Goal: Task Accomplishment & Management: Manage account settings

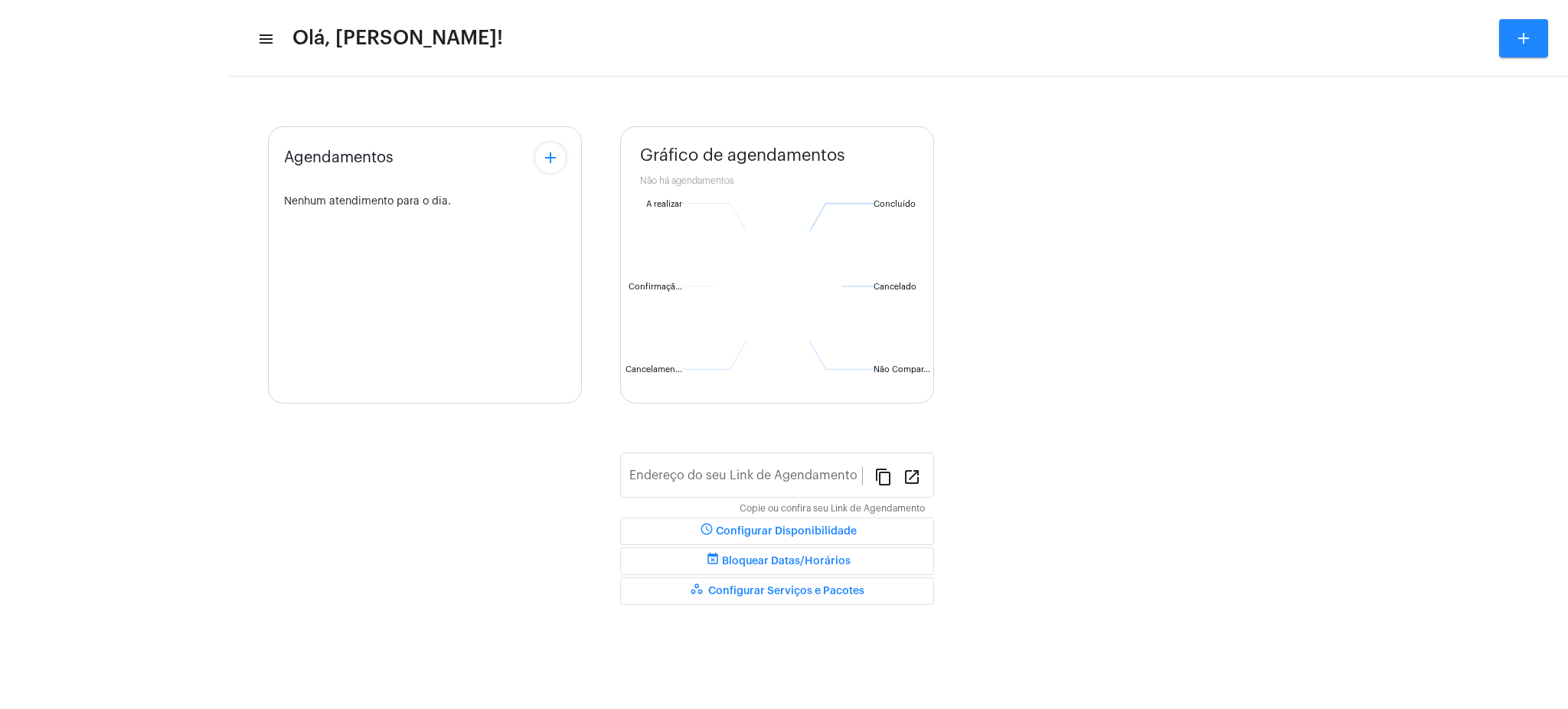
type input "[URL][DOMAIN_NAME][PERSON_NAME]"
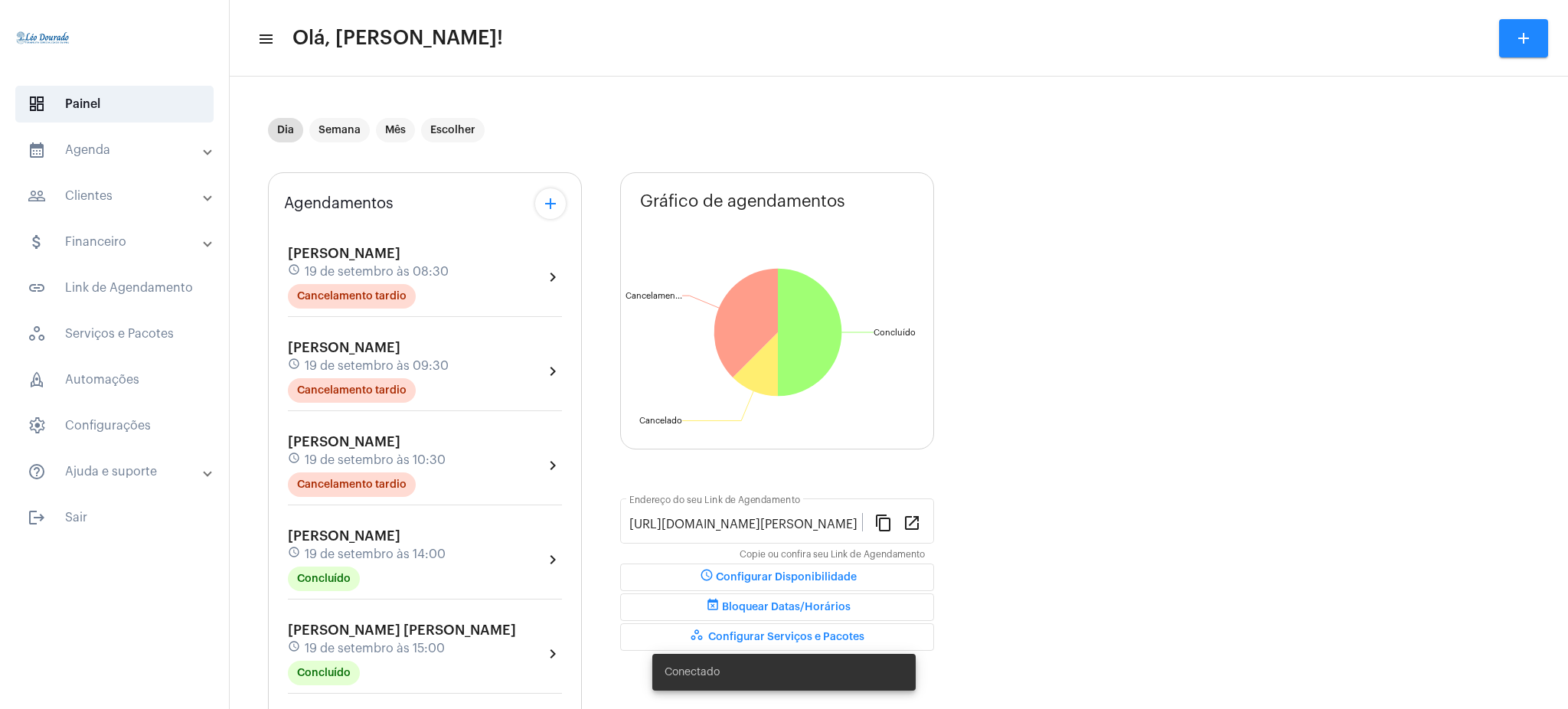
click at [118, 163] on mat-expansion-panel-header "calendar_month_outlined Agenda" at bounding box center [118, 149] width 220 height 37
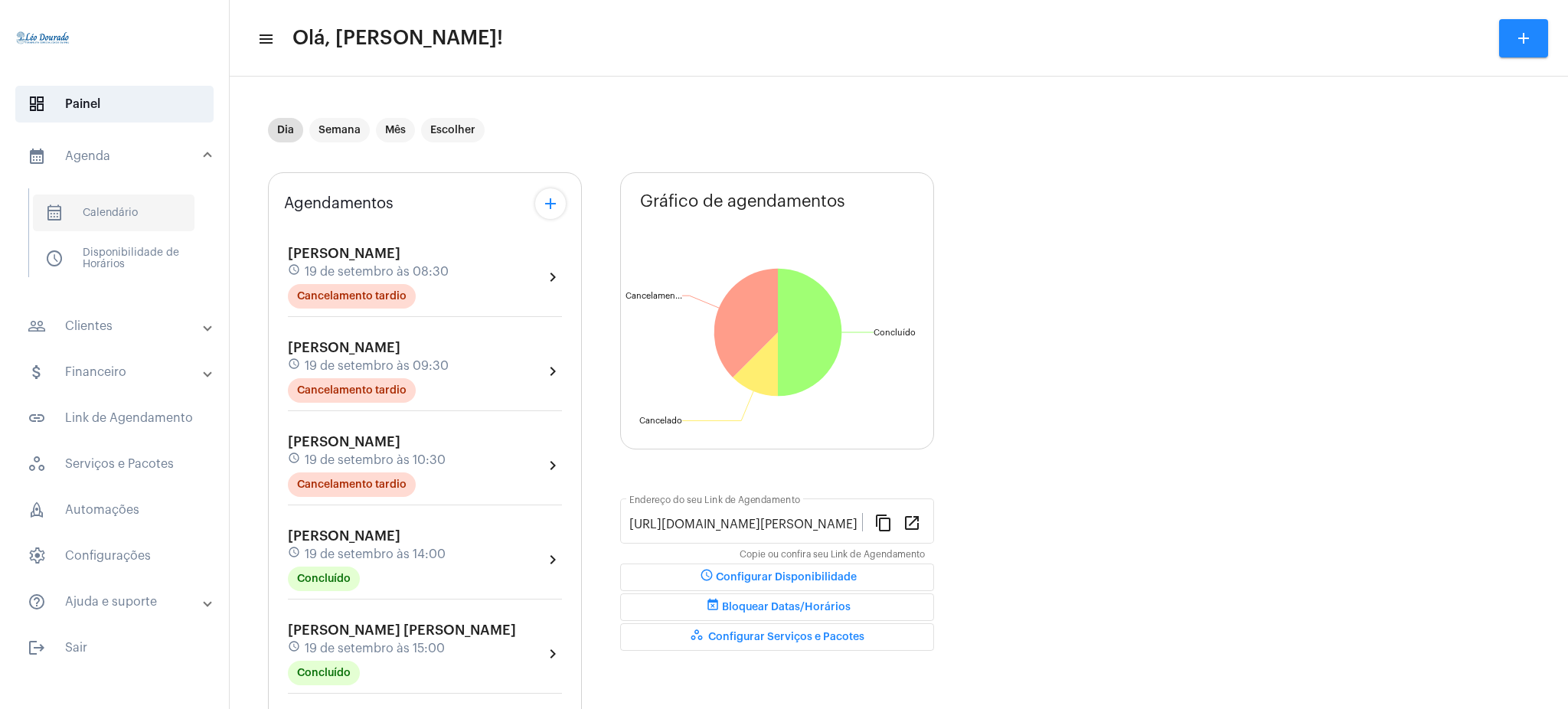
click at [136, 225] on span "calendar_month_outlined Calendário" at bounding box center [114, 213] width 162 height 37
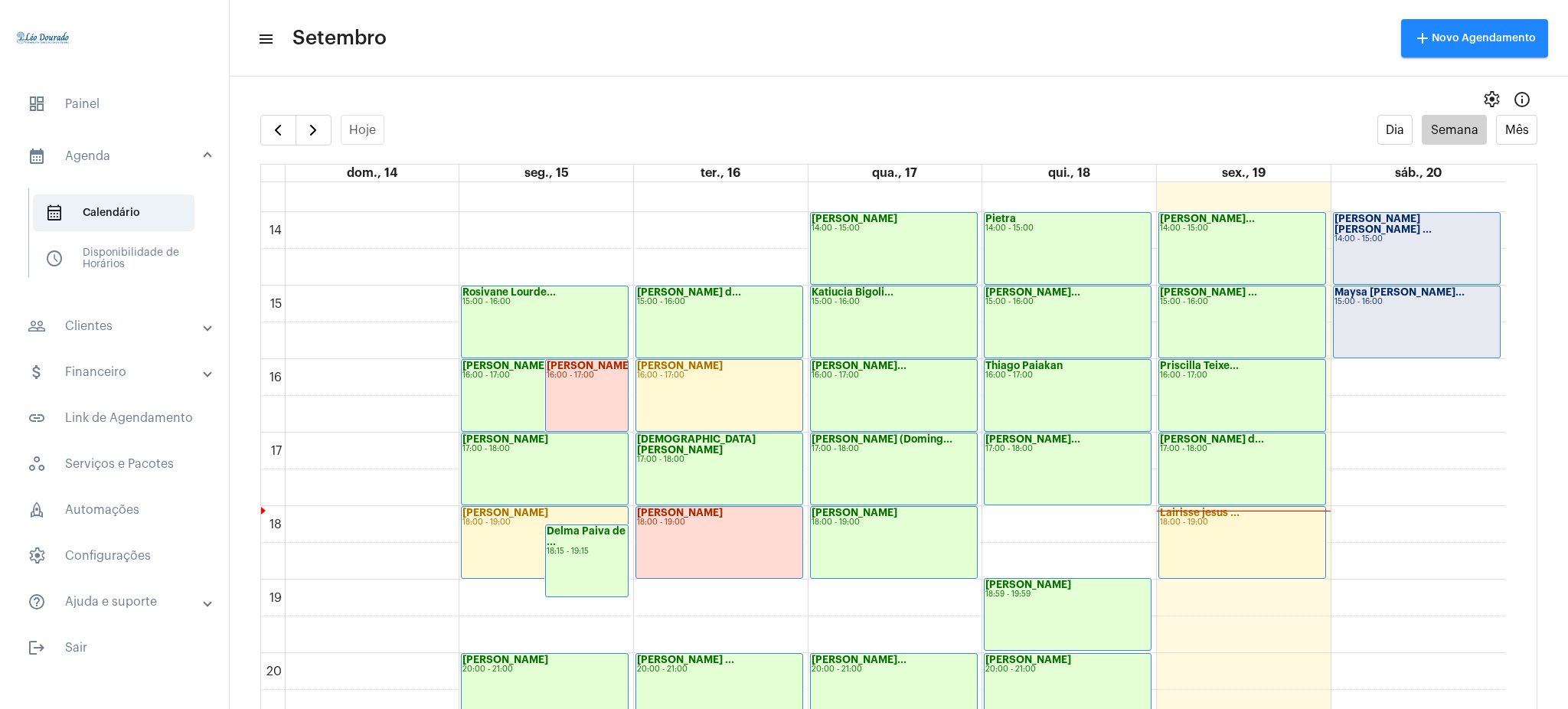
scroll to position [987, 0]
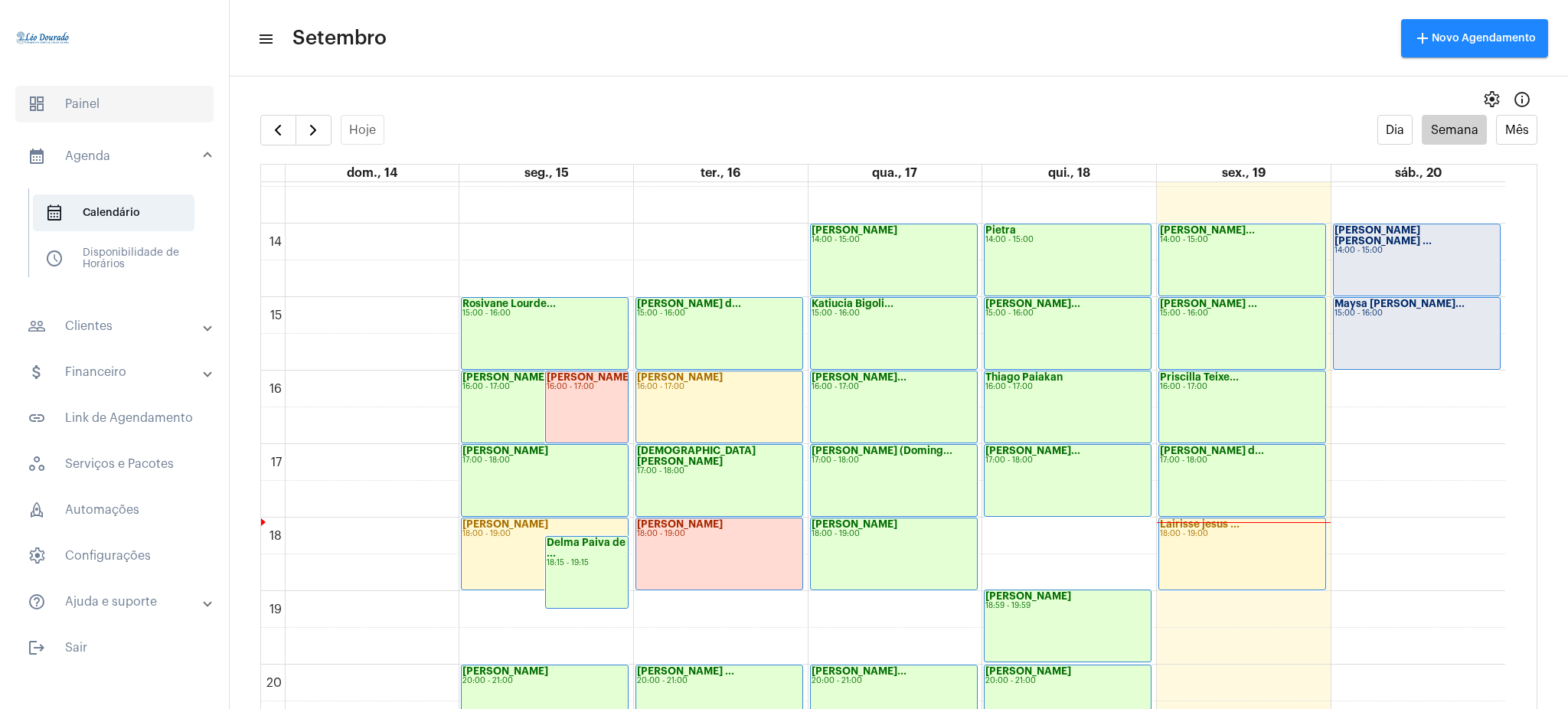
click at [86, 109] on span "dashboard Painel" at bounding box center [114, 104] width 198 height 37
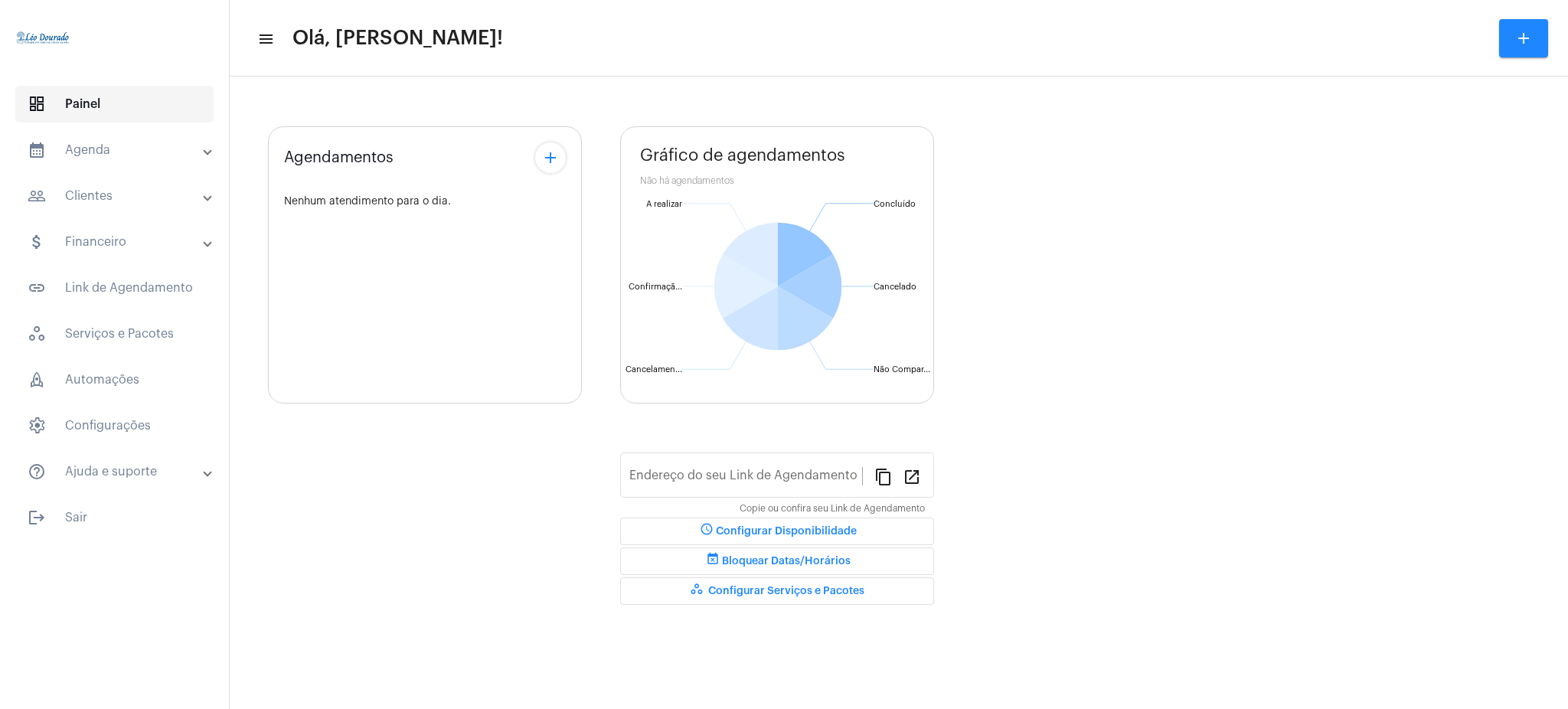
type input "[URL][DOMAIN_NAME][PERSON_NAME]"
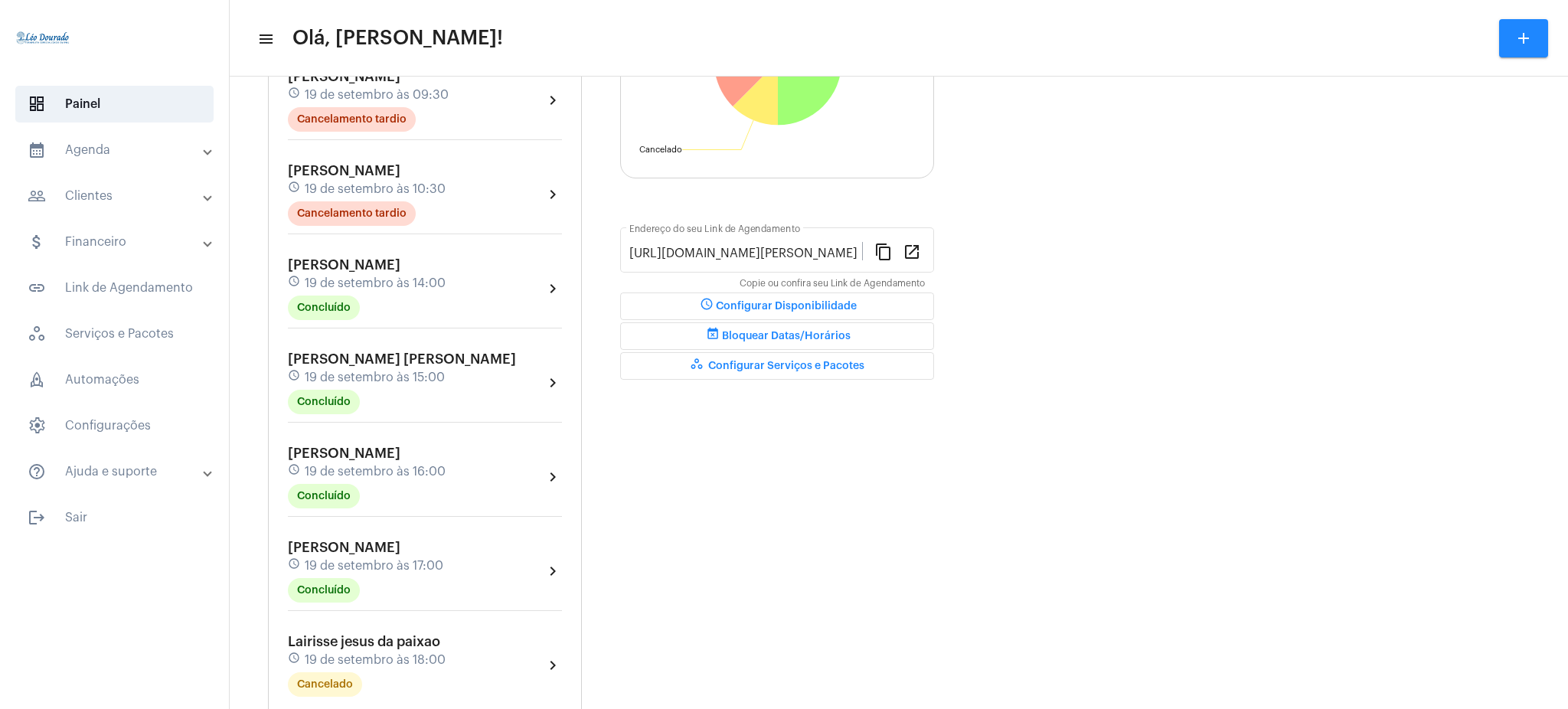
scroll to position [324, 0]
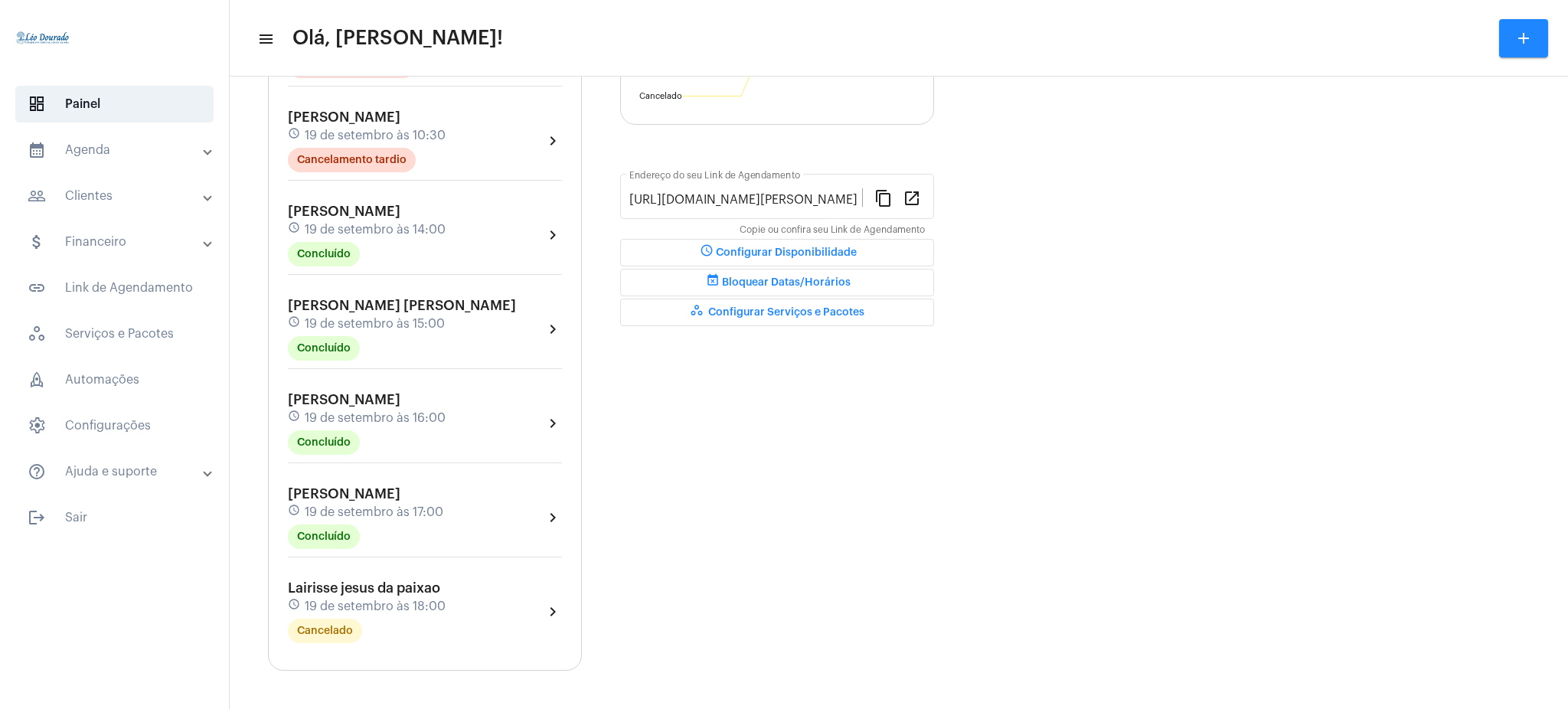
click at [142, 157] on mat-panel-title "calendar_month_outlined Agenda" at bounding box center [116, 150] width 177 height 19
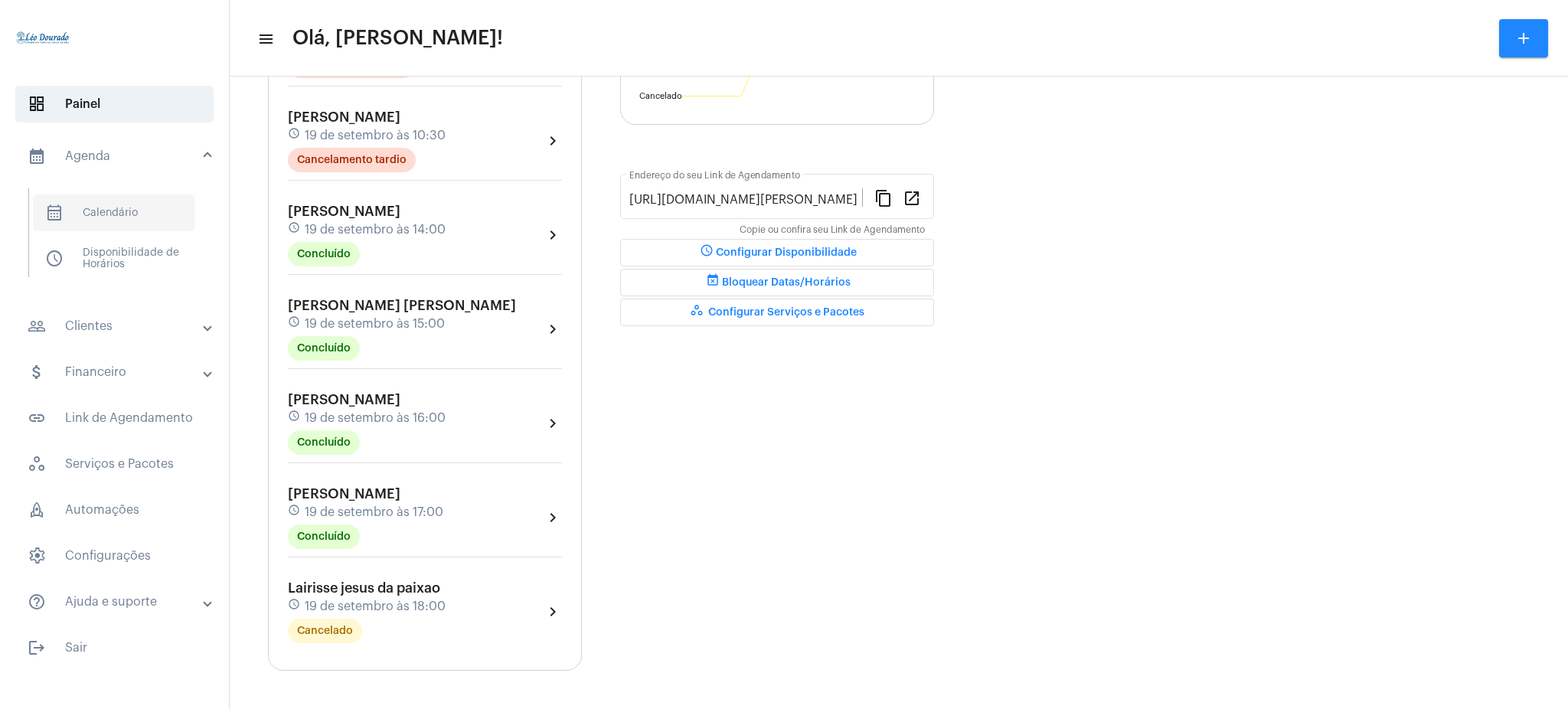
click at [162, 217] on span "calendar_month_outlined Calendário" at bounding box center [114, 213] width 162 height 37
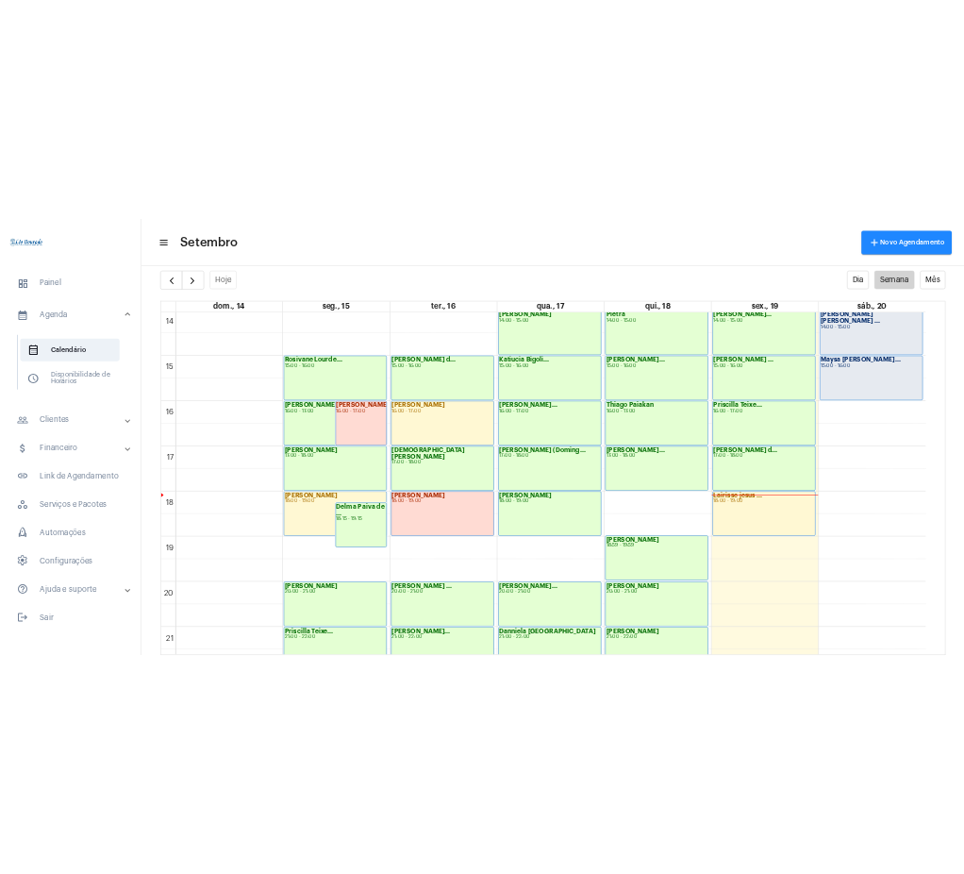
scroll to position [1259, 0]
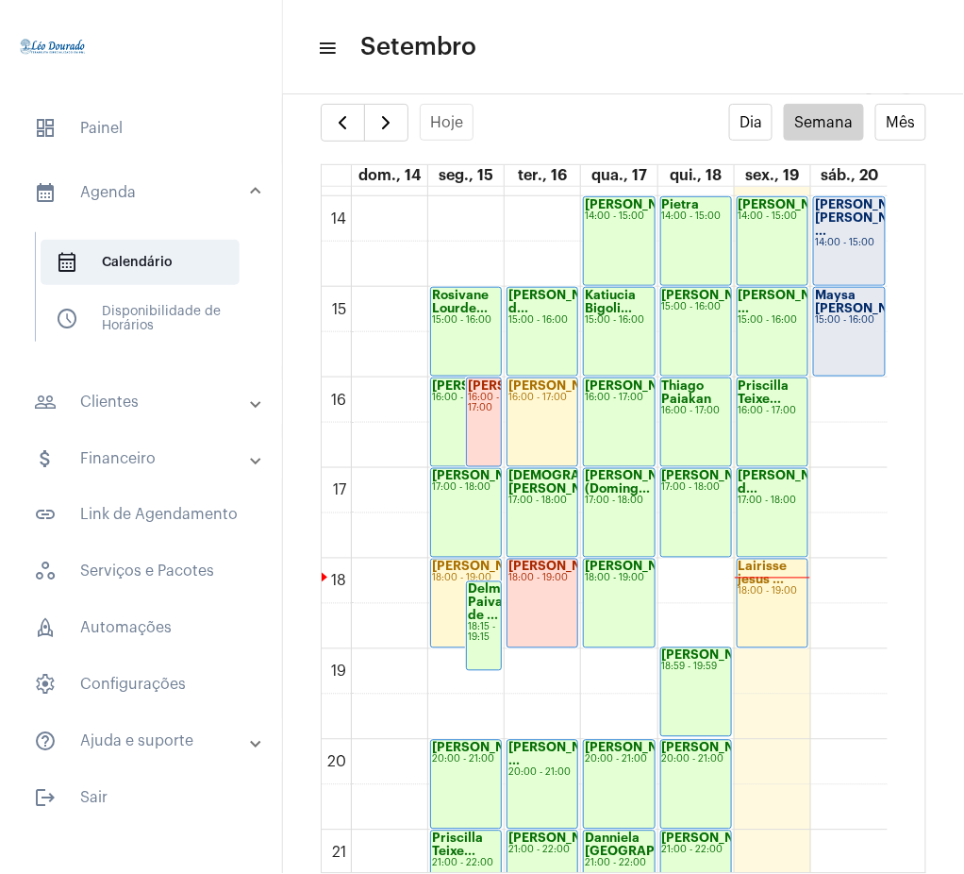
click at [166, 406] on mat-panel-title "people_outline Clientes" at bounding box center [143, 402] width 218 height 23
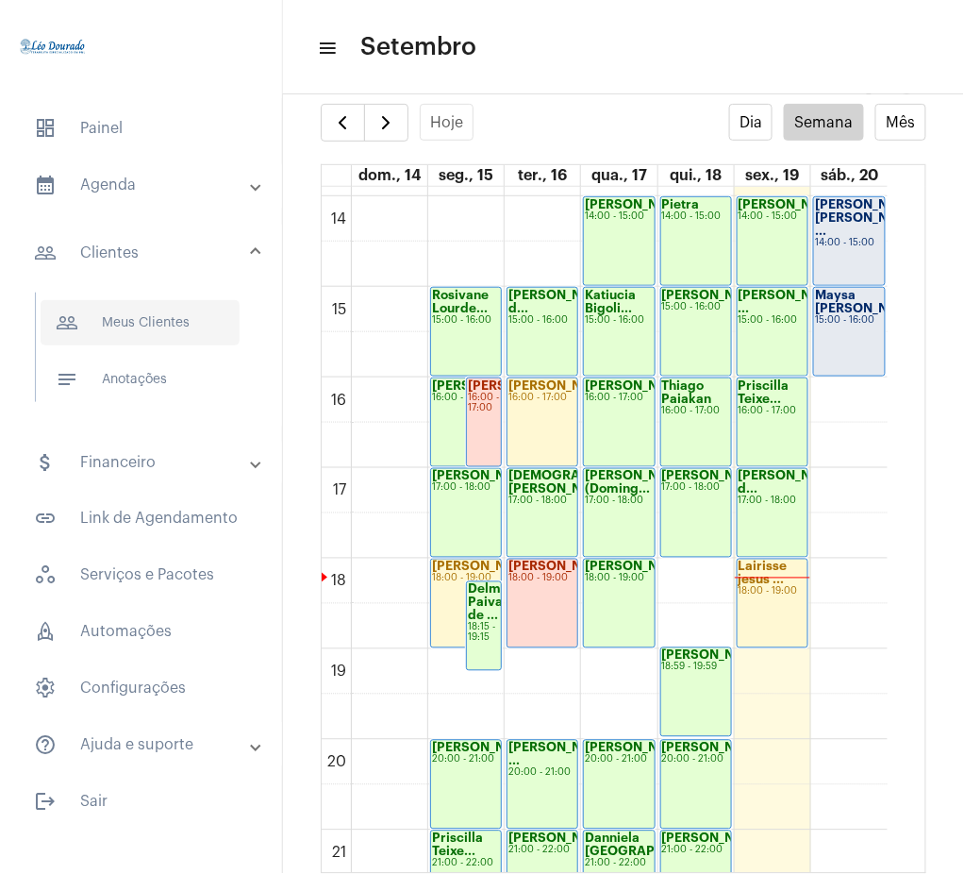
click at [196, 309] on span "people_outline Meus Clientes" at bounding box center [140, 322] width 199 height 45
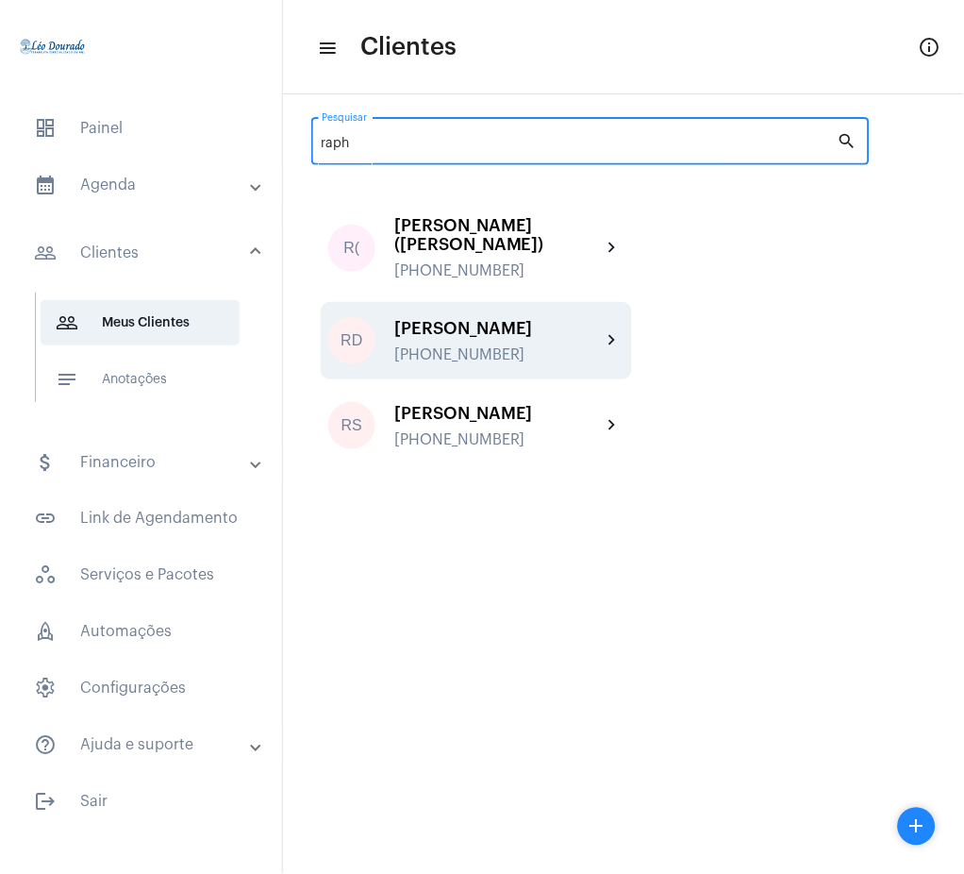
type input "raph"
click at [572, 346] on div "[PHONE_NUMBER]" at bounding box center [498, 354] width 208 height 17
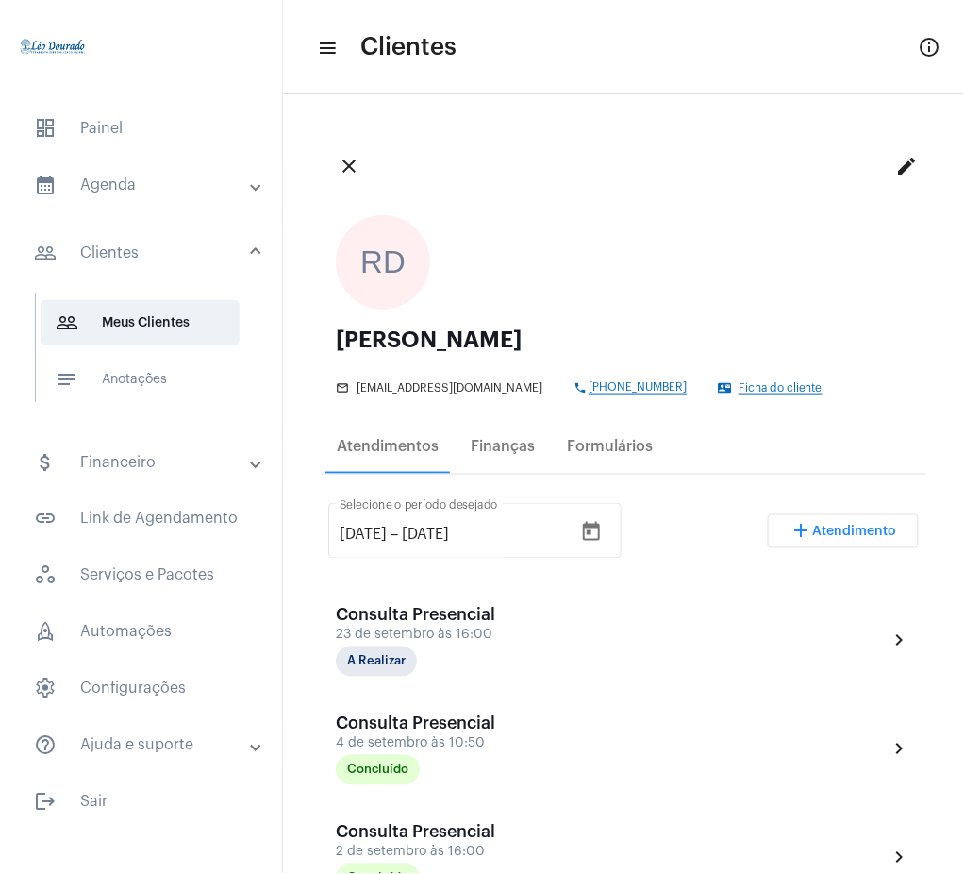
click at [479, 283] on ngx-avatars "RD" at bounding box center [614, 262] width 557 height 94
drag, startPoint x: 476, startPoint y: 264, endPoint x: 423, endPoint y: 83, distance: 188.7
click at [423, 83] on mat-toolbar "menu Clientes info_outlined" at bounding box center [623, 47] width 681 height 94
click at [348, 158] on mat-icon "close" at bounding box center [349, 166] width 23 height 23
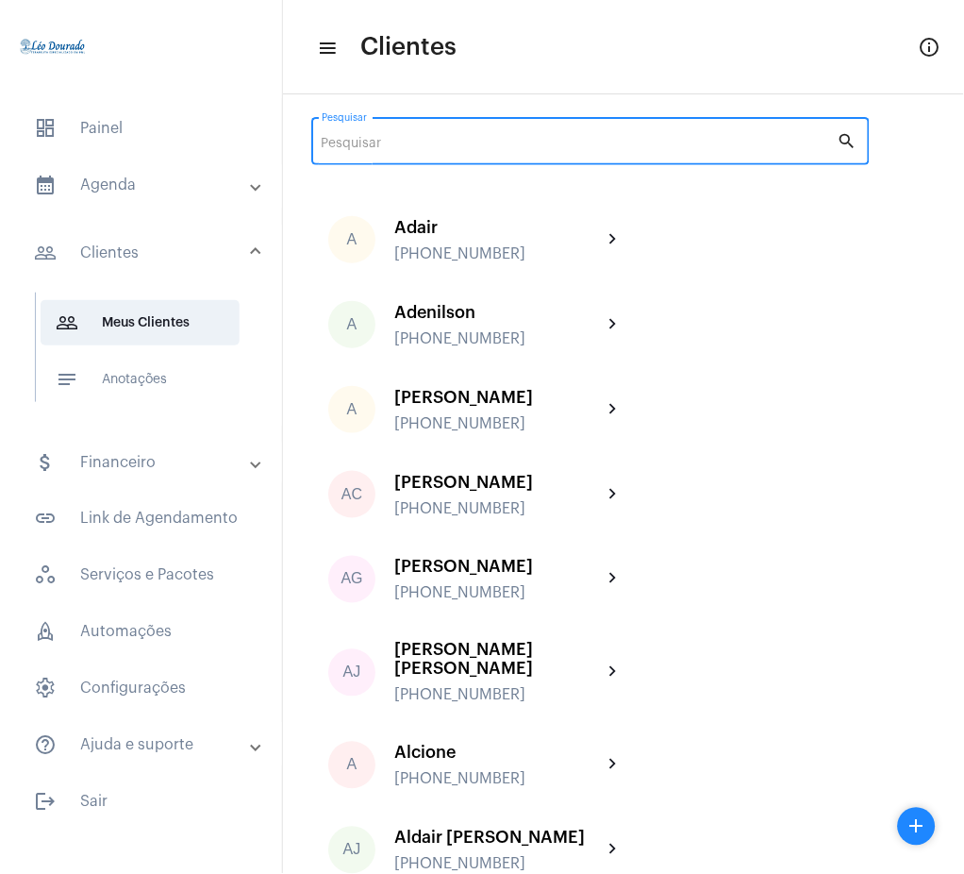
click at [420, 140] on input "Pesquisar" at bounding box center [580, 144] width 516 height 15
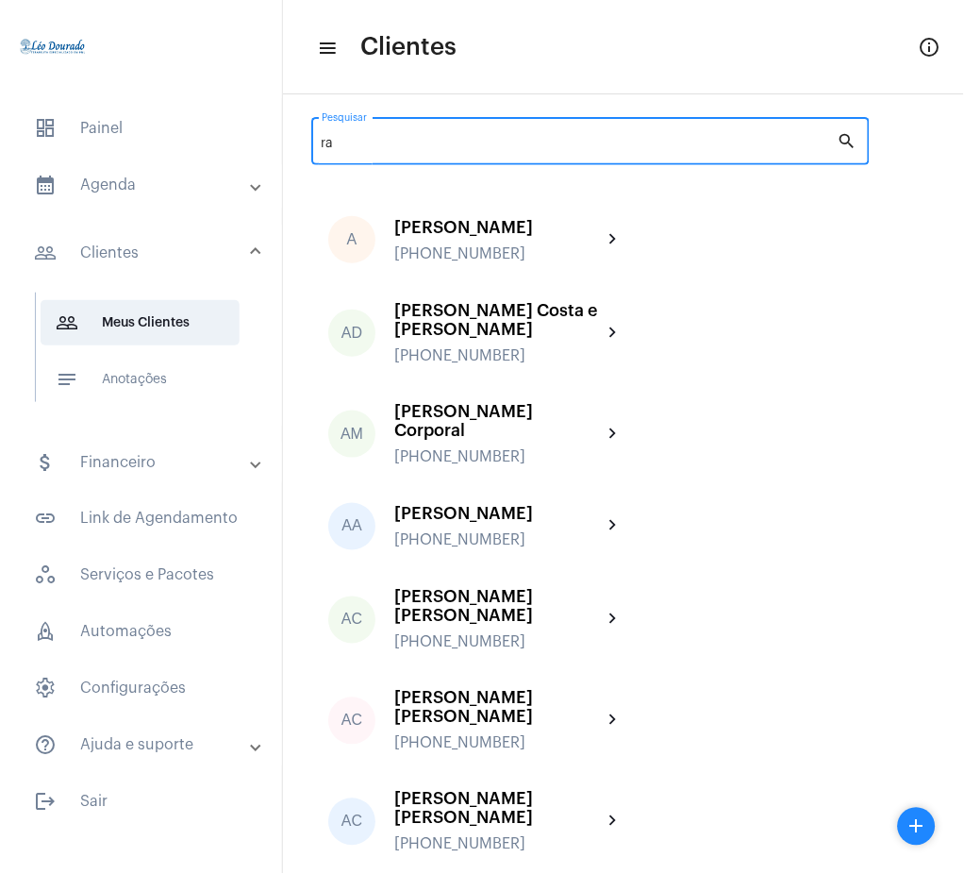
type input "r"
